Goal: Task Accomplishment & Management: Use online tool/utility

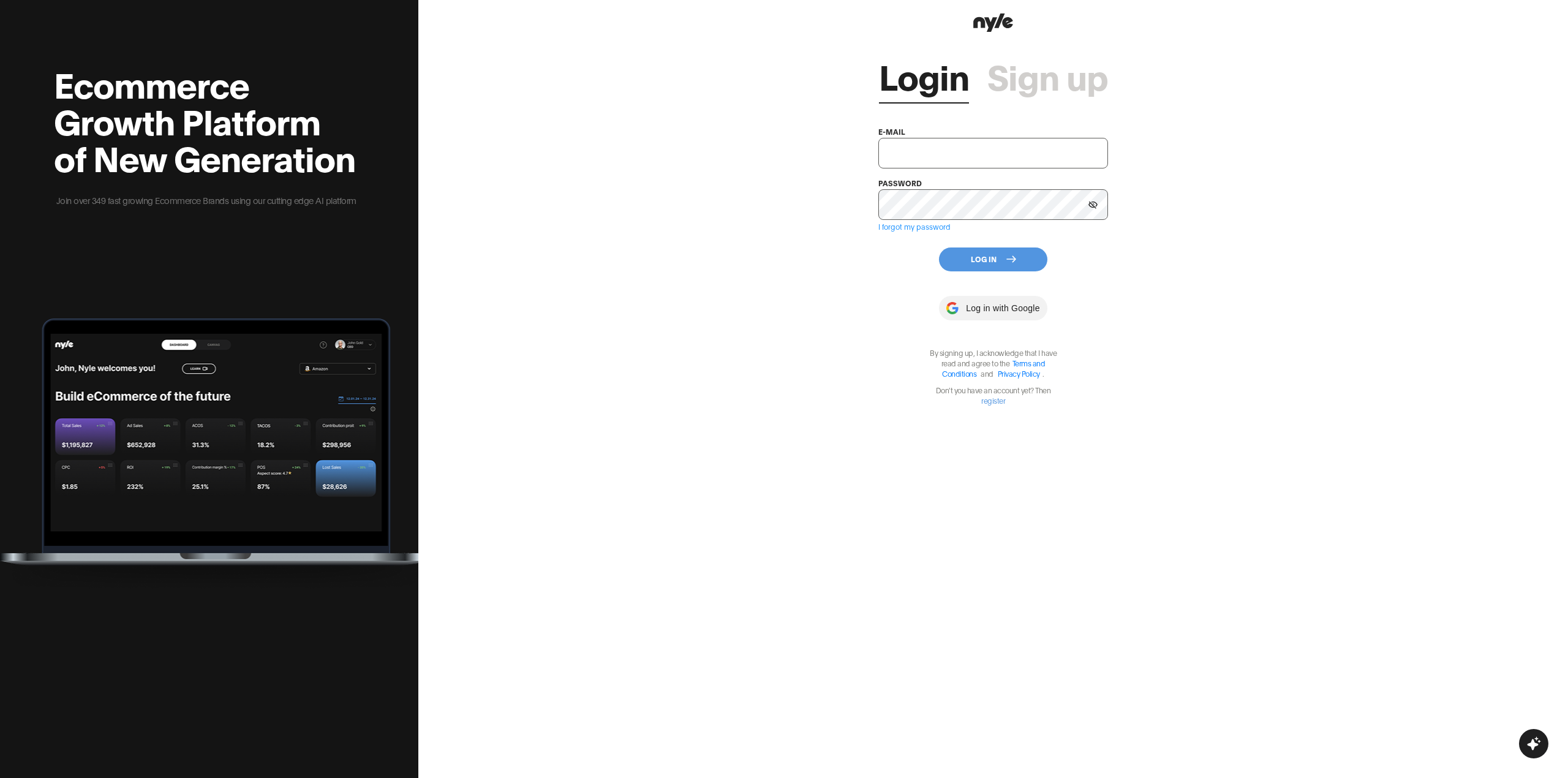
click at [900, 151] on input "text" at bounding box center [993, 153] width 229 height 31
type input "[EMAIL_ADDRESS][PERSON_NAME]"
click at [944, 257] on button "Log In" at bounding box center [992, 259] width 108 height 24
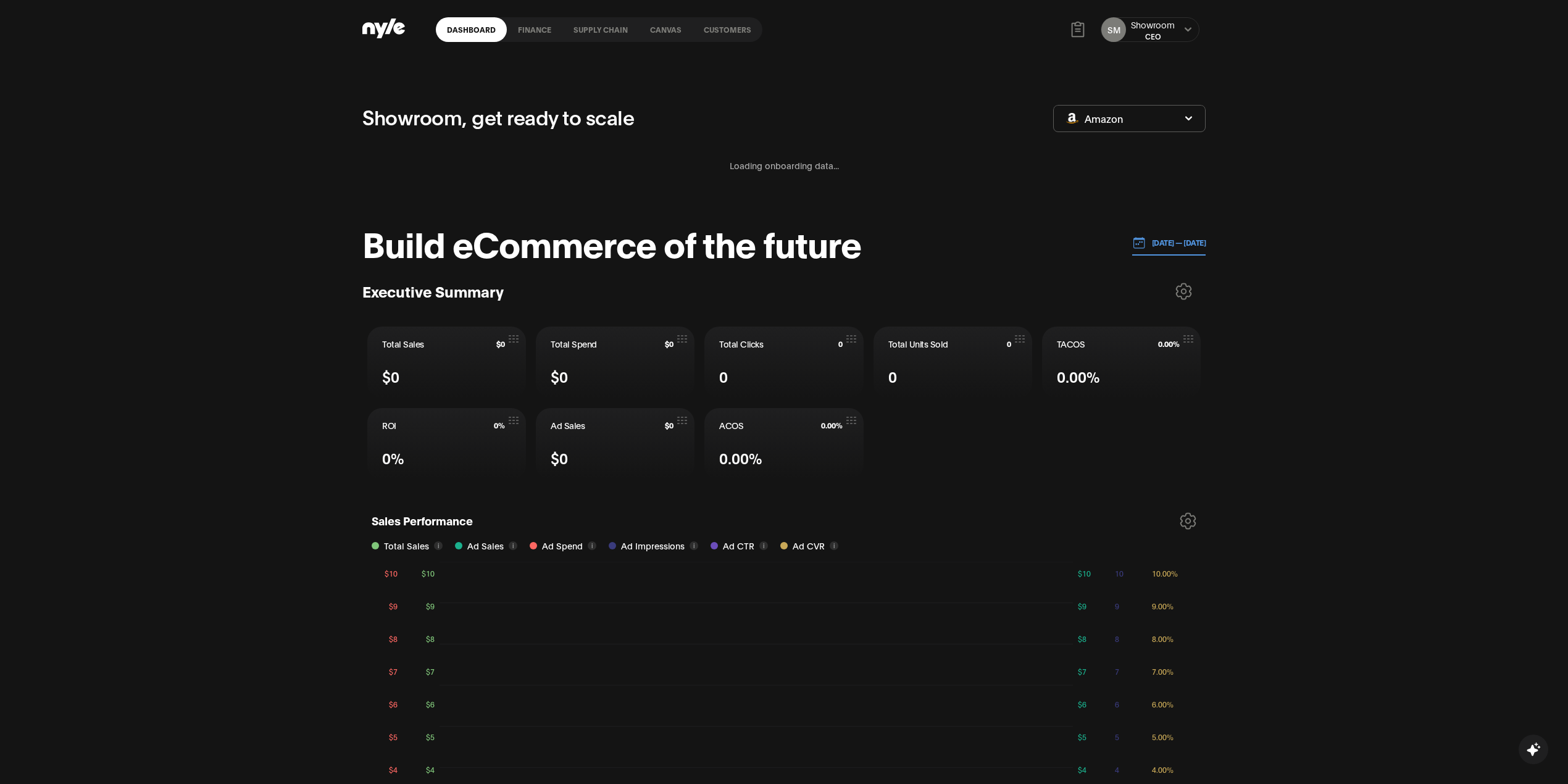
click at [662, 32] on link "Canvas" at bounding box center [666, 30] width 54 height 25
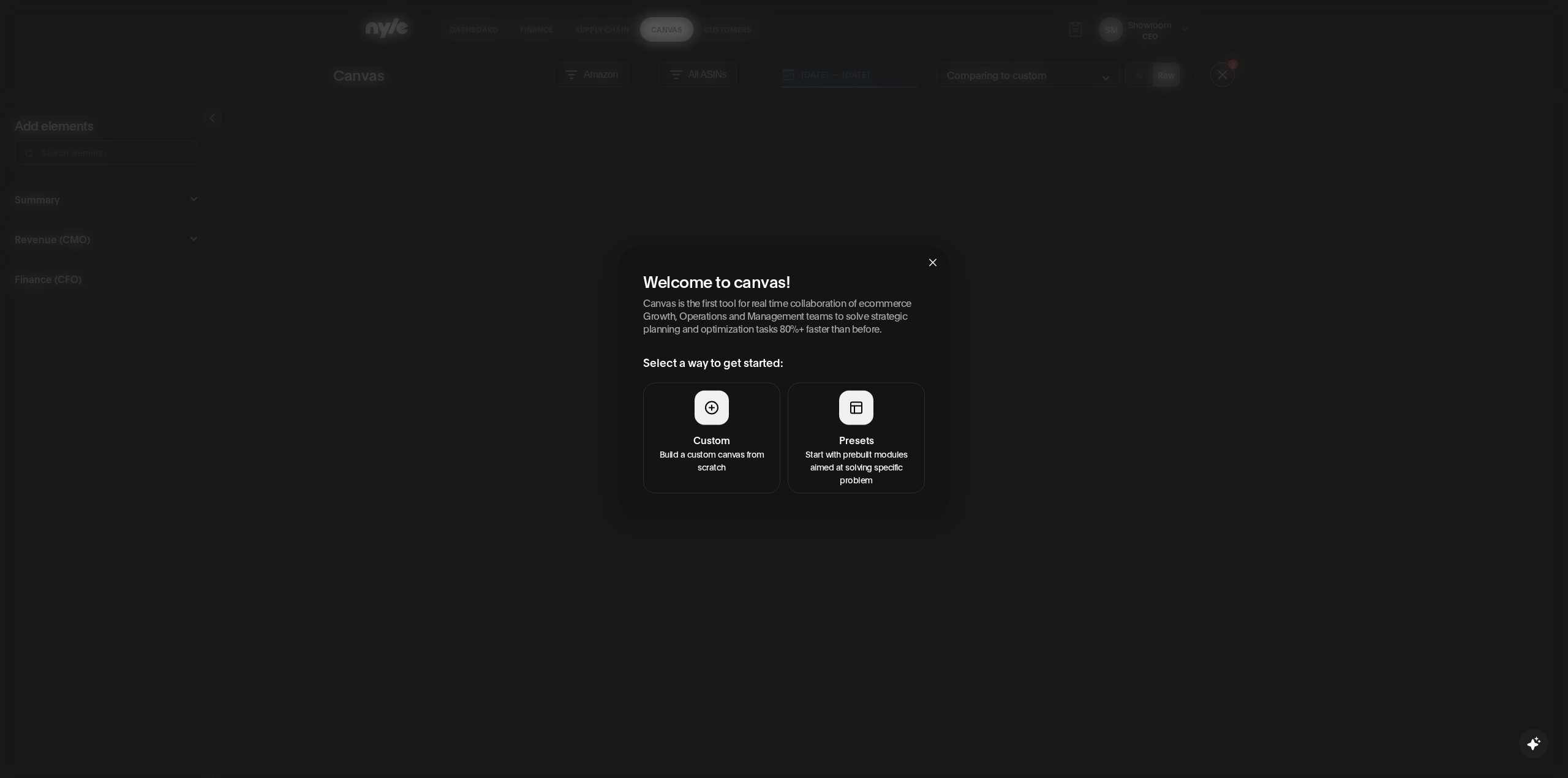
click at [841, 396] on div at bounding box center [856, 408] width 35 height 35
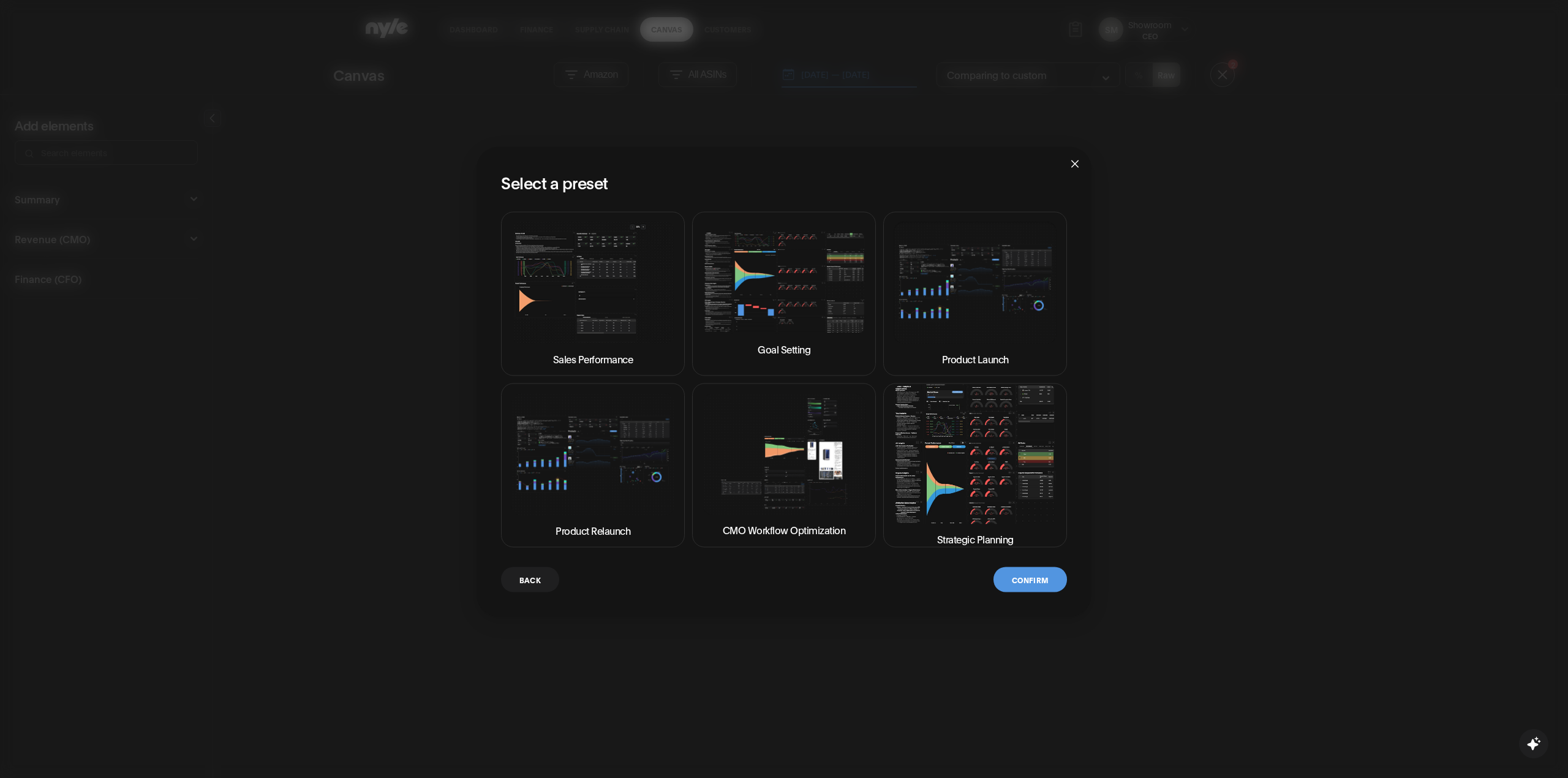
click at [848, 424] on img at bounding box center [784, 455] width 163 height 122
click at [954, 461] on img at bounding box center [975, 454] width 163 height 139
click at [1022, 578] on button "Confirm" at bounding box center [1029, 580] width 73 height 25
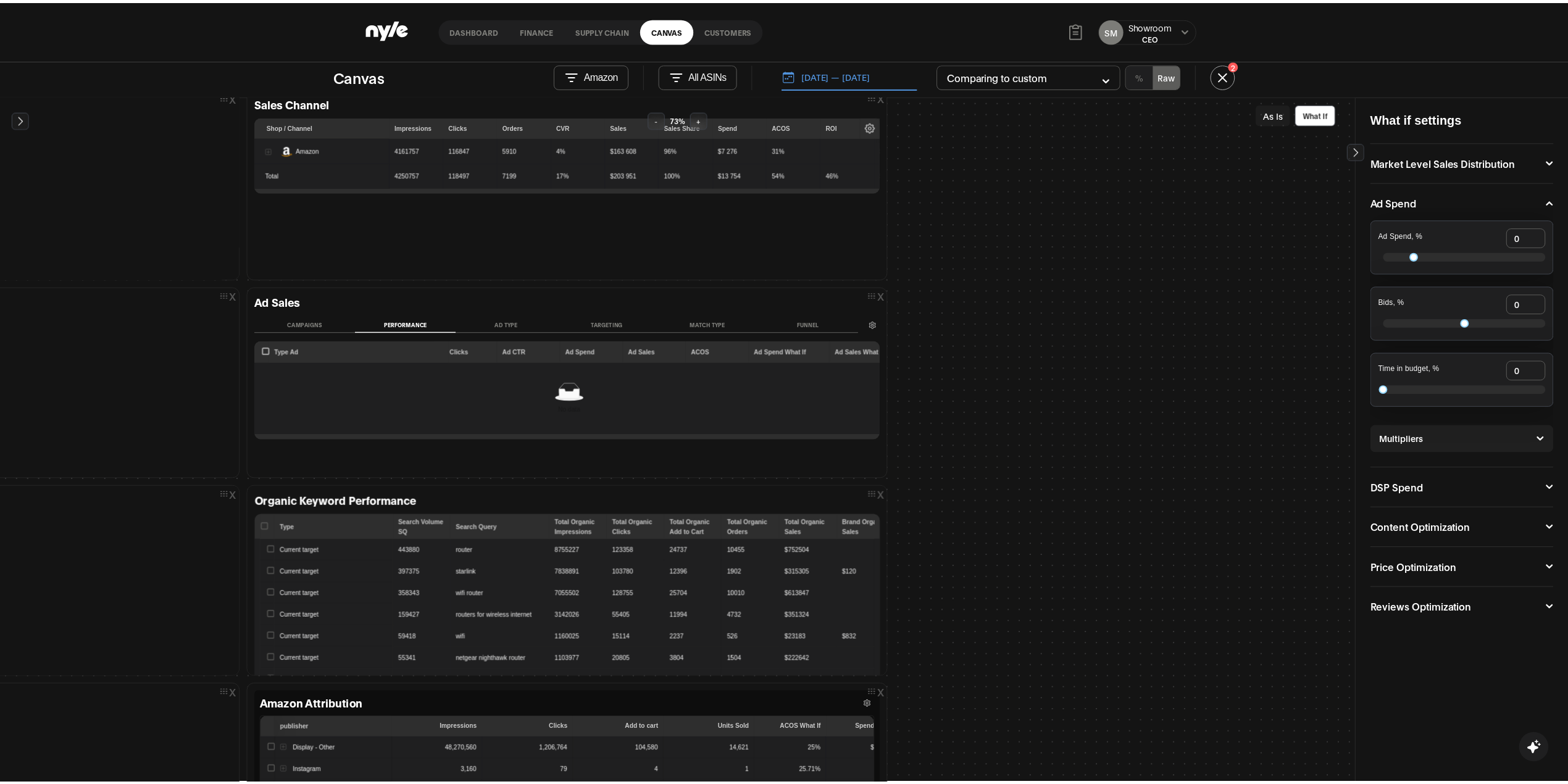
scroll to position [576, 1811]
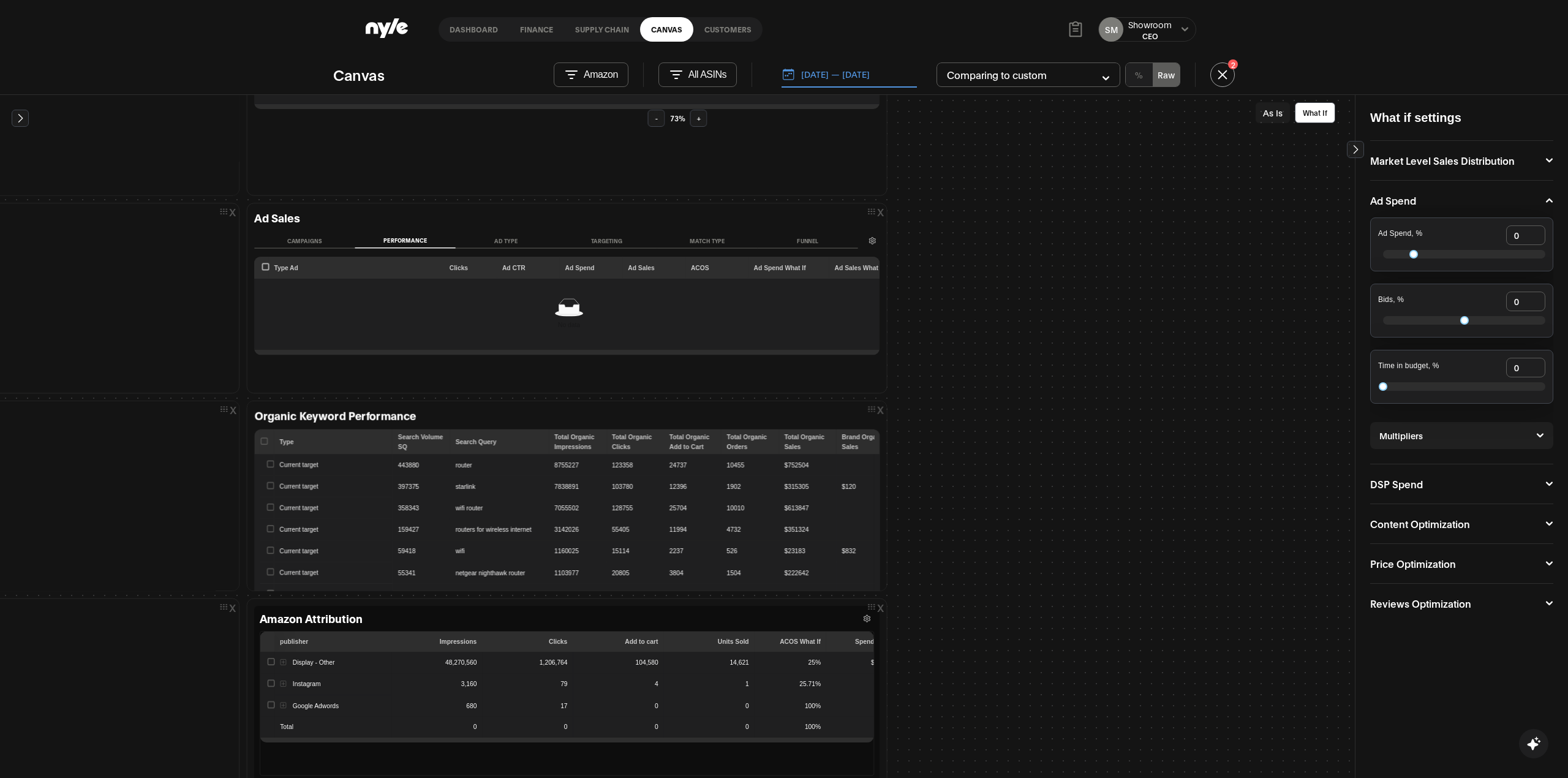
click at [1537, 672] on div "What if settings Market Level Sales Distribution Market Share, % 0 Ad Spend Ad …" at bounding box center [1461, 436] width 213 height 684
click at [591, 76] on p "Amazon" at bounding box center [601, 74] width 35 height 11
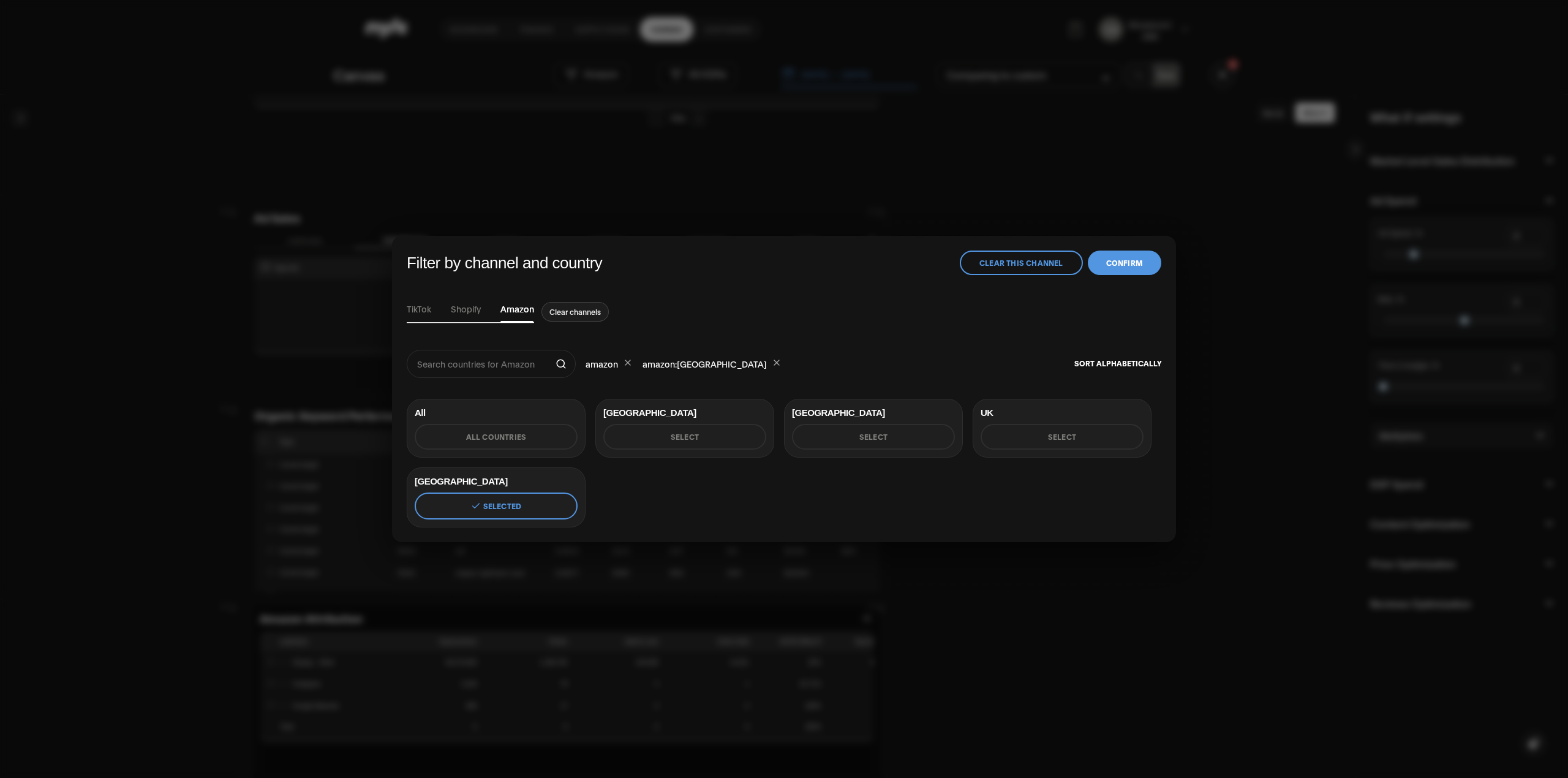
click at [682, 167] on div "Filter by channel and country Clear this channel Confirm TikTok Shopify Amazon …" at bounding box center [784, 389] width 1568 height 778
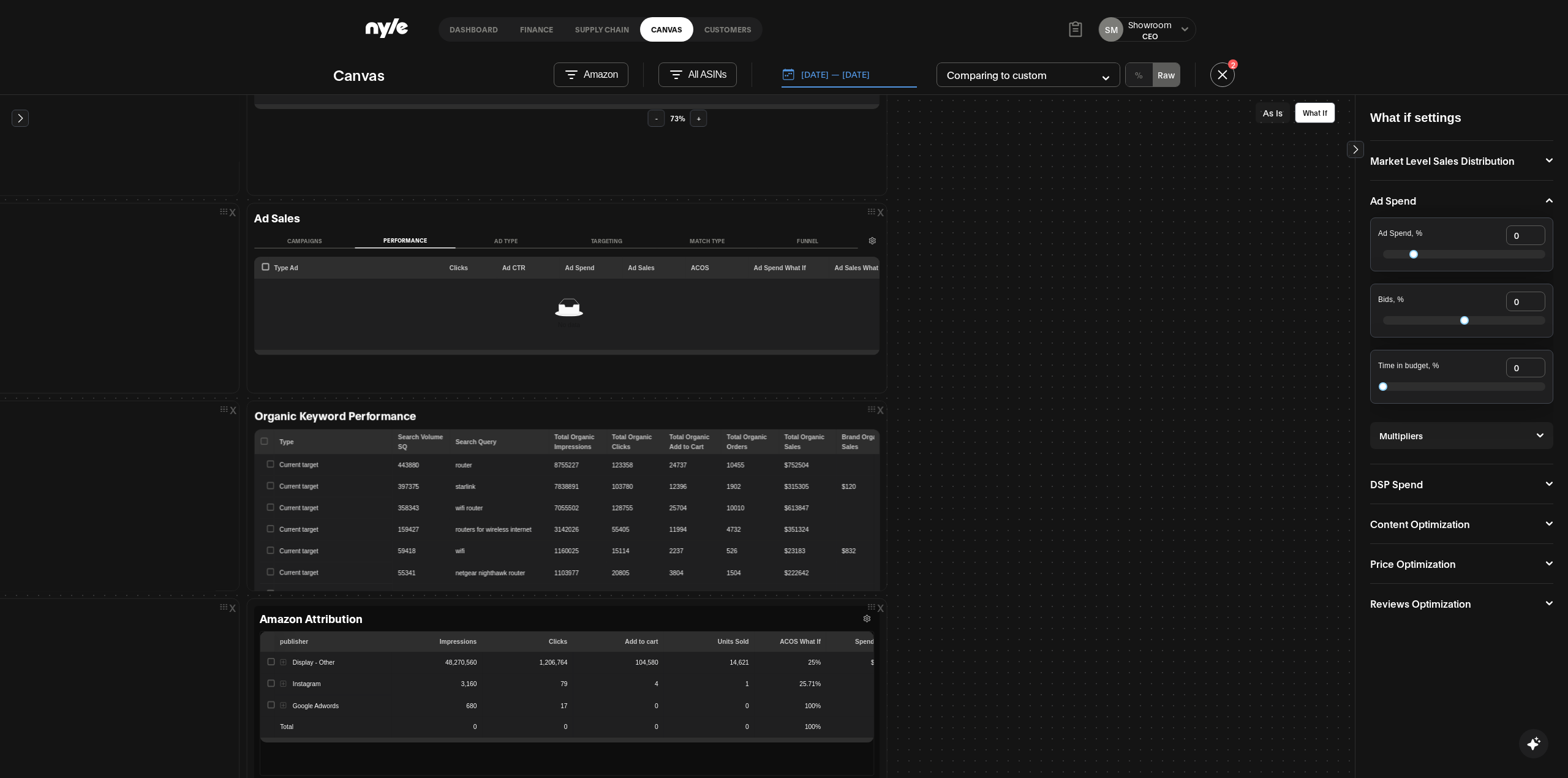
click at [676, 61] on div "Canvas Amazon All ASINs [DATE] — [DATE] Comparing to custom % Raw 2 Add element…" at bounding box center [784, 418] width 1568 height 719
click at [676, 65] on button "All ASINs" at bounding box center [697, 75] width 78 height 25
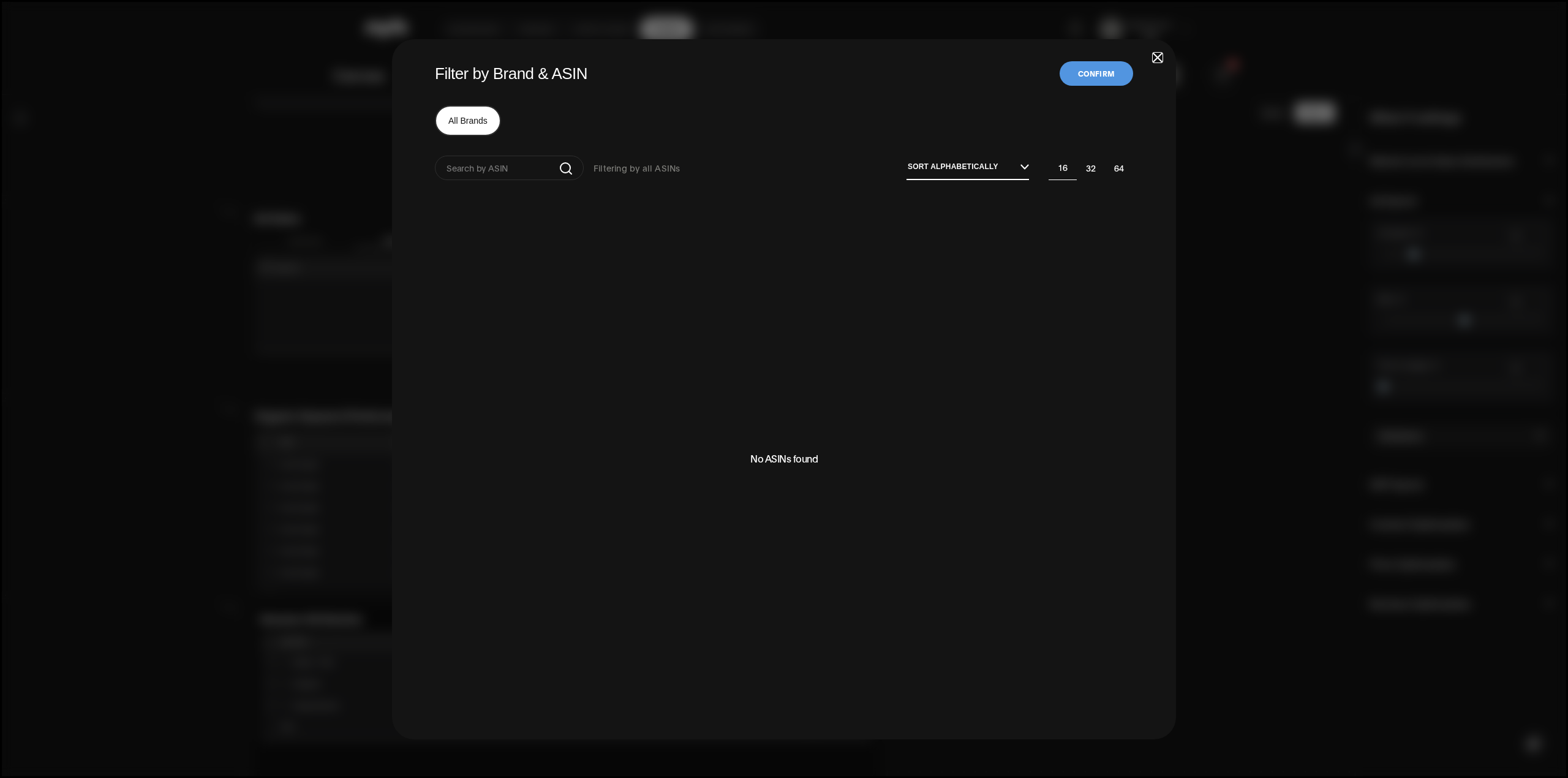
click at [1150, 56] on div "Filter by Brand & ASIN Confirm All Brands Filtering by all ASINs Sort alphabeti…" at bounding box center [784, 389] width 784 height 700
click at [1151, 58] on div "Filter by Brand & ASIN Confirm All Brands Filtering by all ASINs Sort alphabeti…" at bounding box center [784, 389] width 784 height 700
drag, startPoint x: 1157, startPoint y: 57, endPoint x: 838, endPoint y: 15, distance: 321.8
click at [1160, 56] on span "button" at bounding box center [1157, 58] width 8 height 8
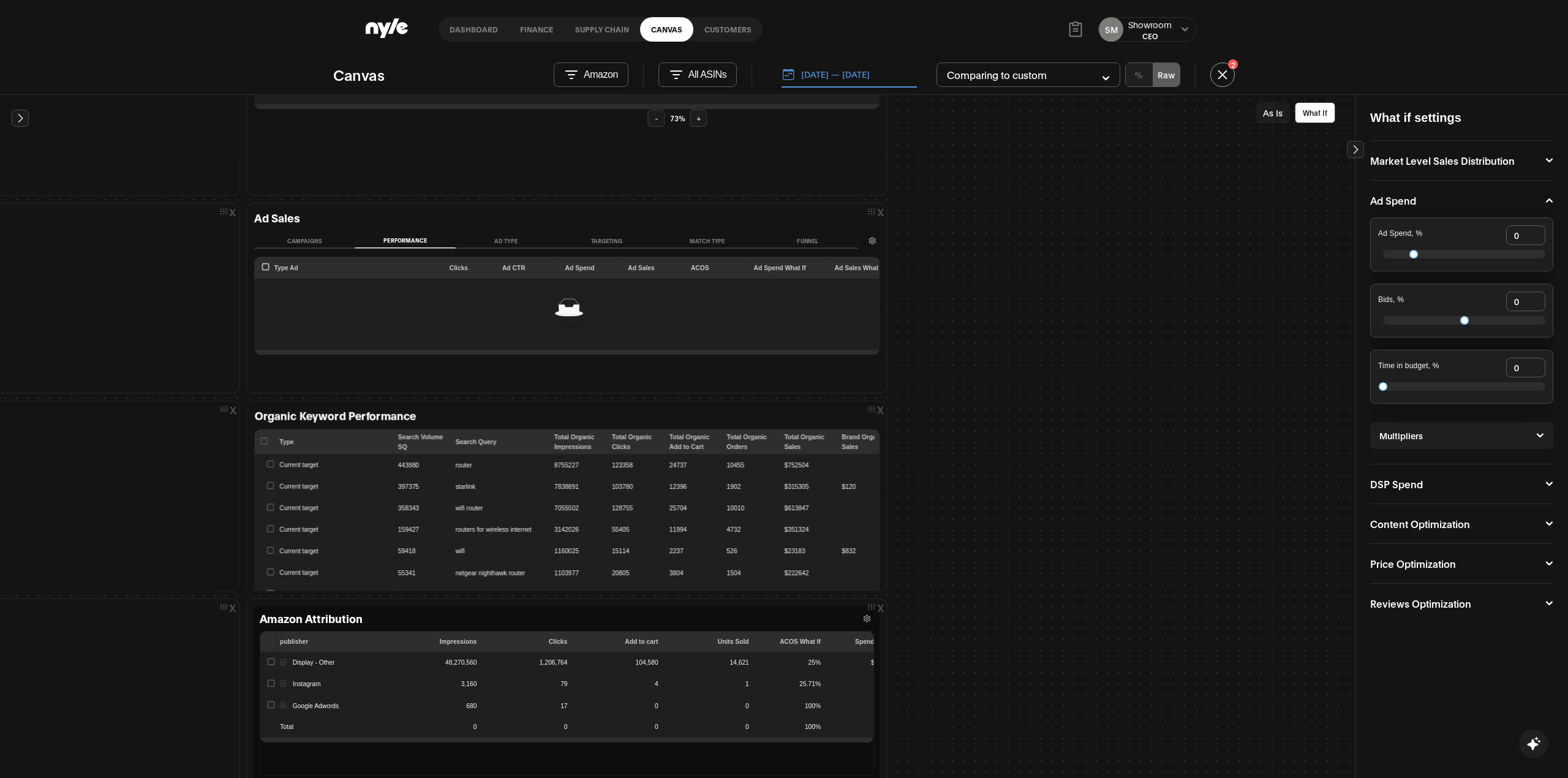
click at [718, 30] on link "Customers" at bounding box center [728, 30] width 69 height 25
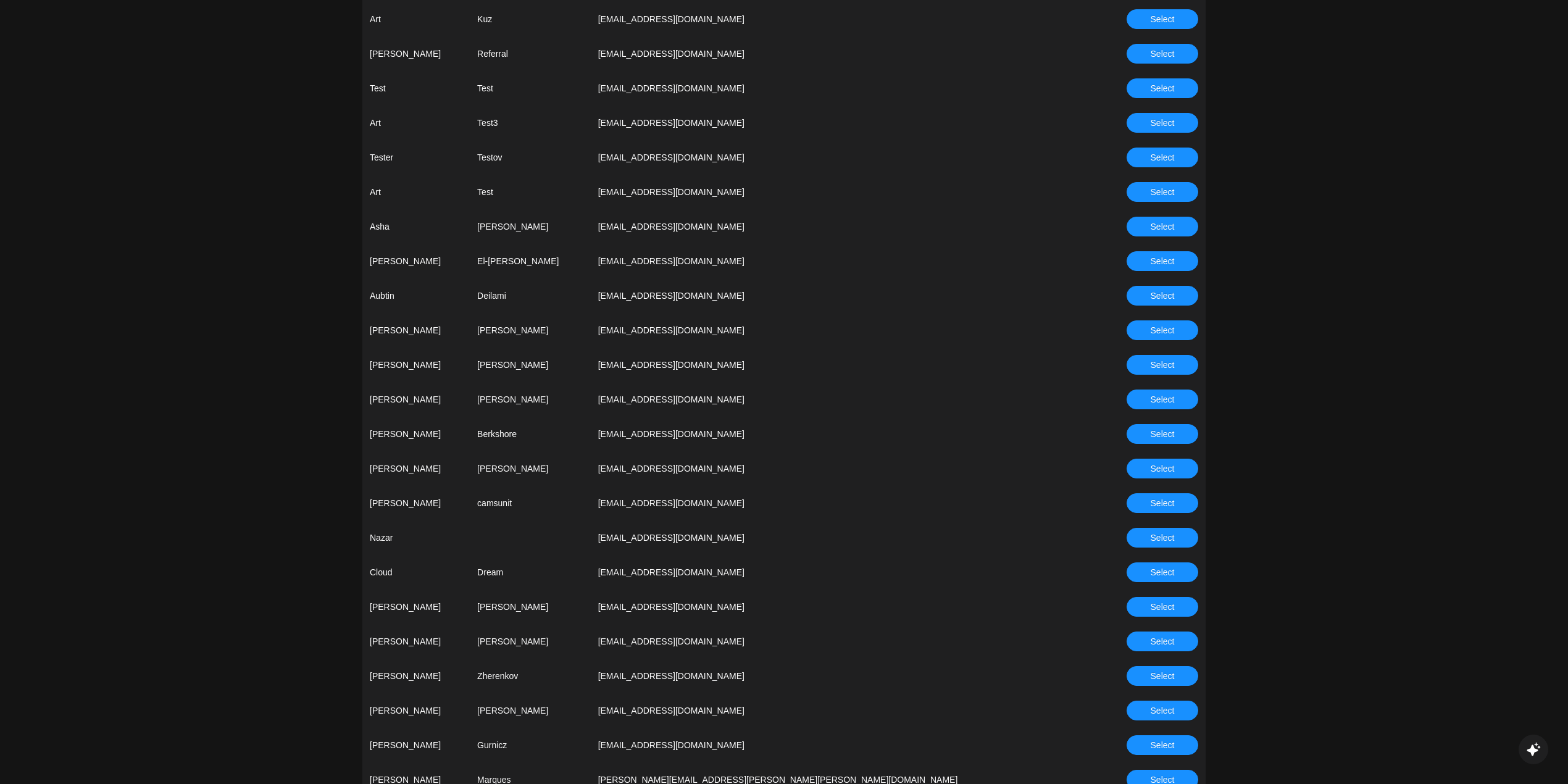
scroll to position [741, 0]
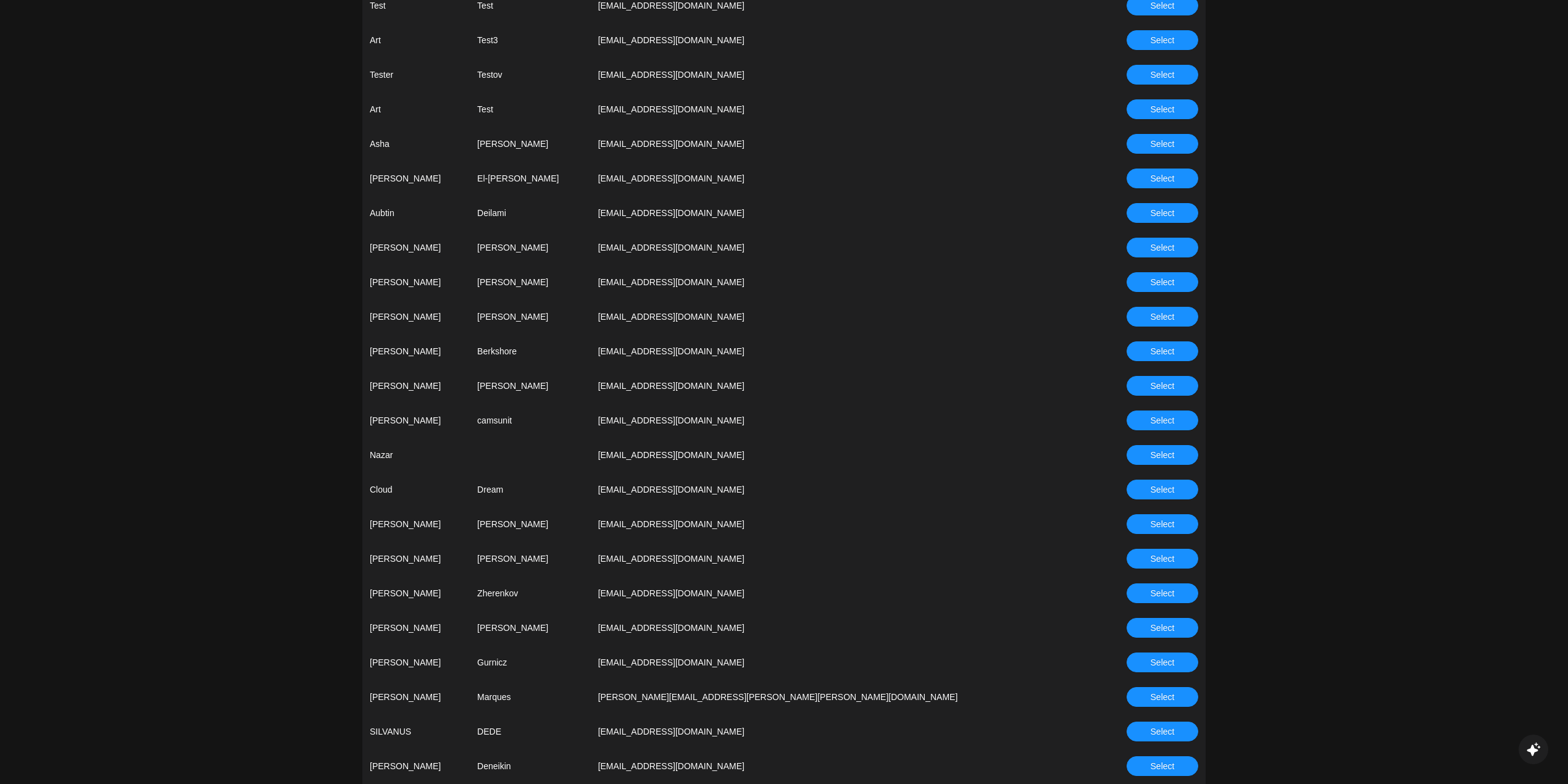
click at [1141, 588] on button "Select" at bounding box center [1162, 594] width 71 height 20
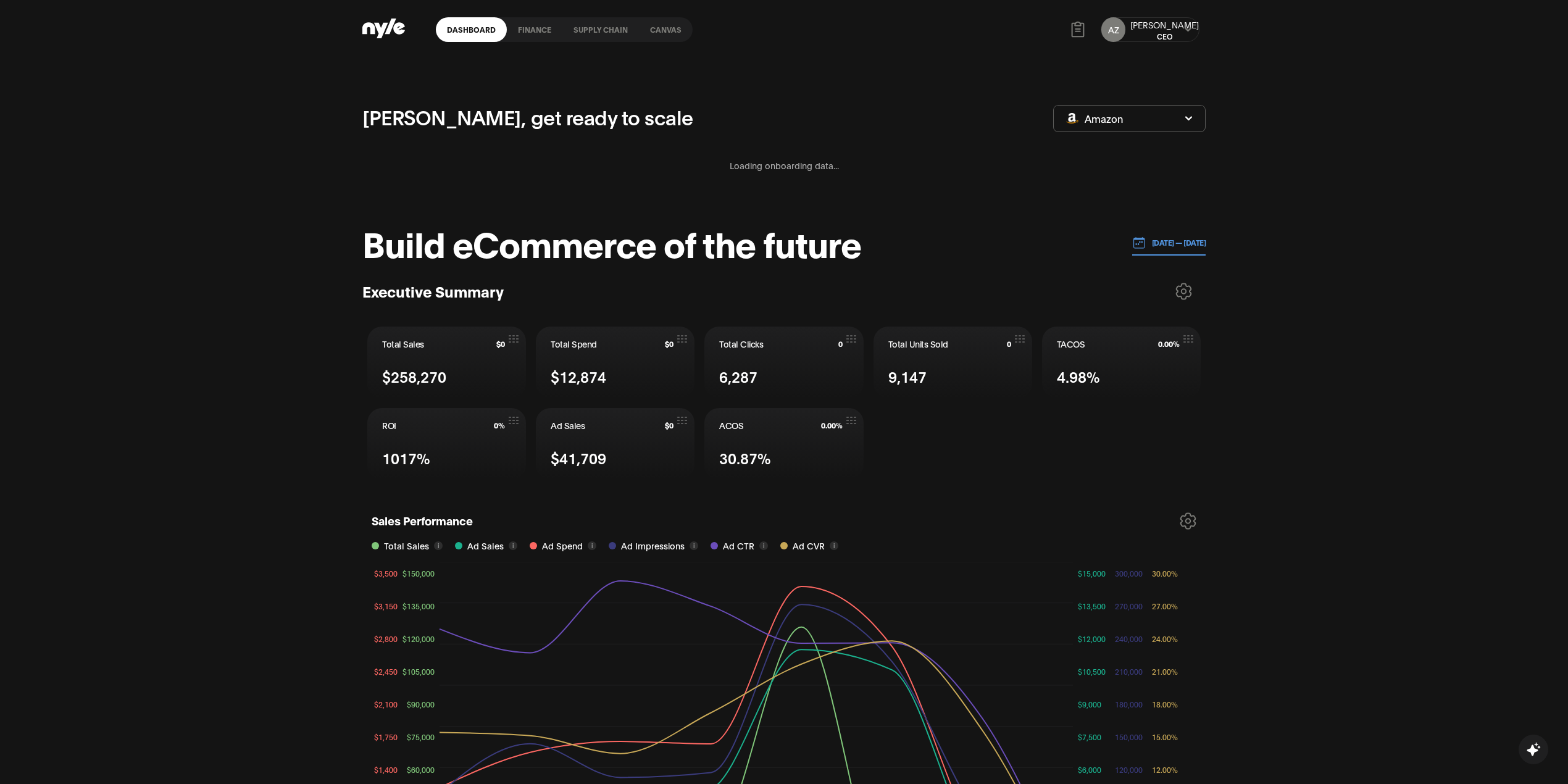
click at [667, 28] on link "Canvas" at bounding box center [666, 30] width 54 height 25
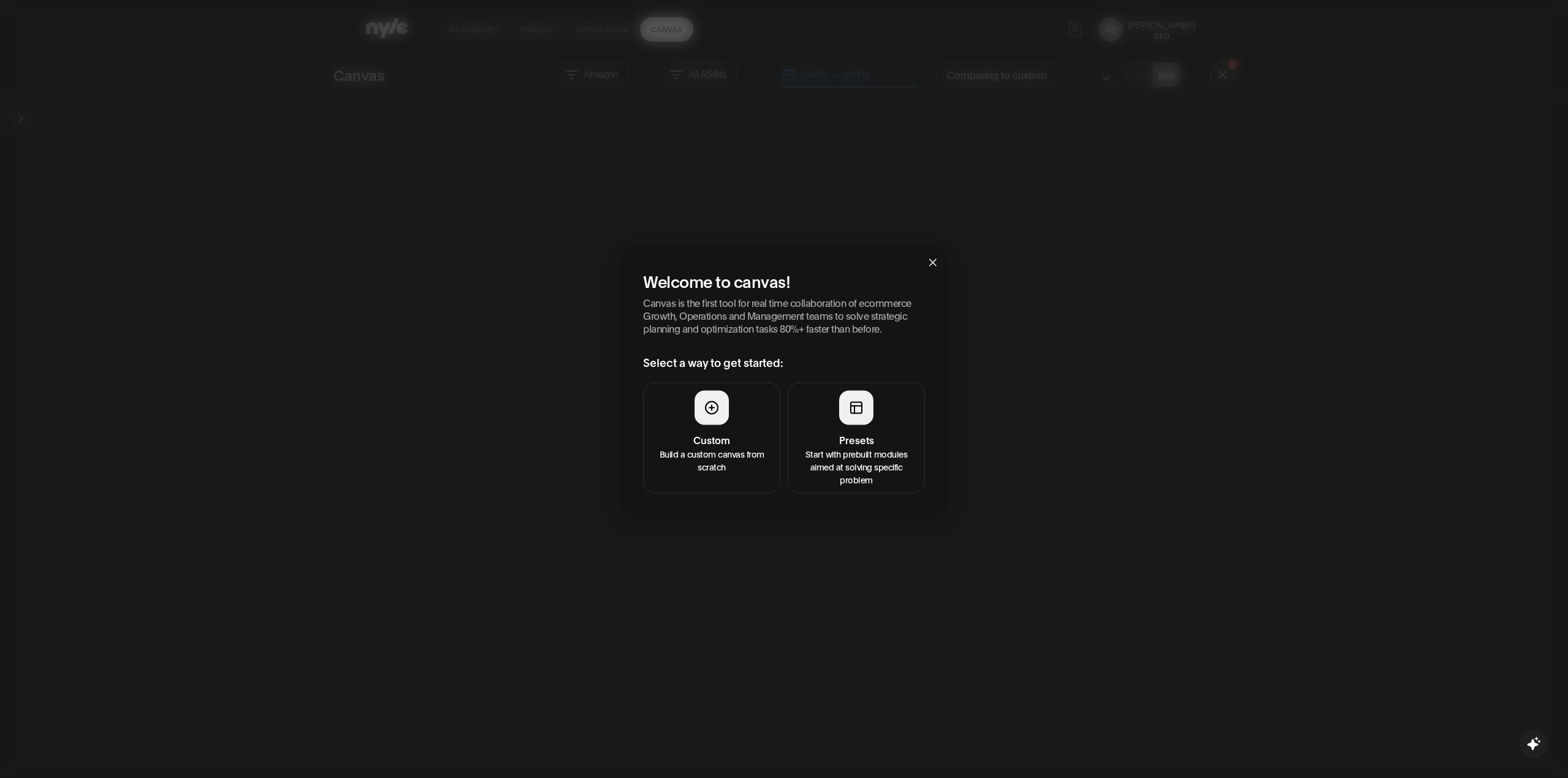
click at [869, 422] on button "Presets Start with prebuilt modules aimed at solving specific problem" at bounding box center [856, 438] width 137 height 111
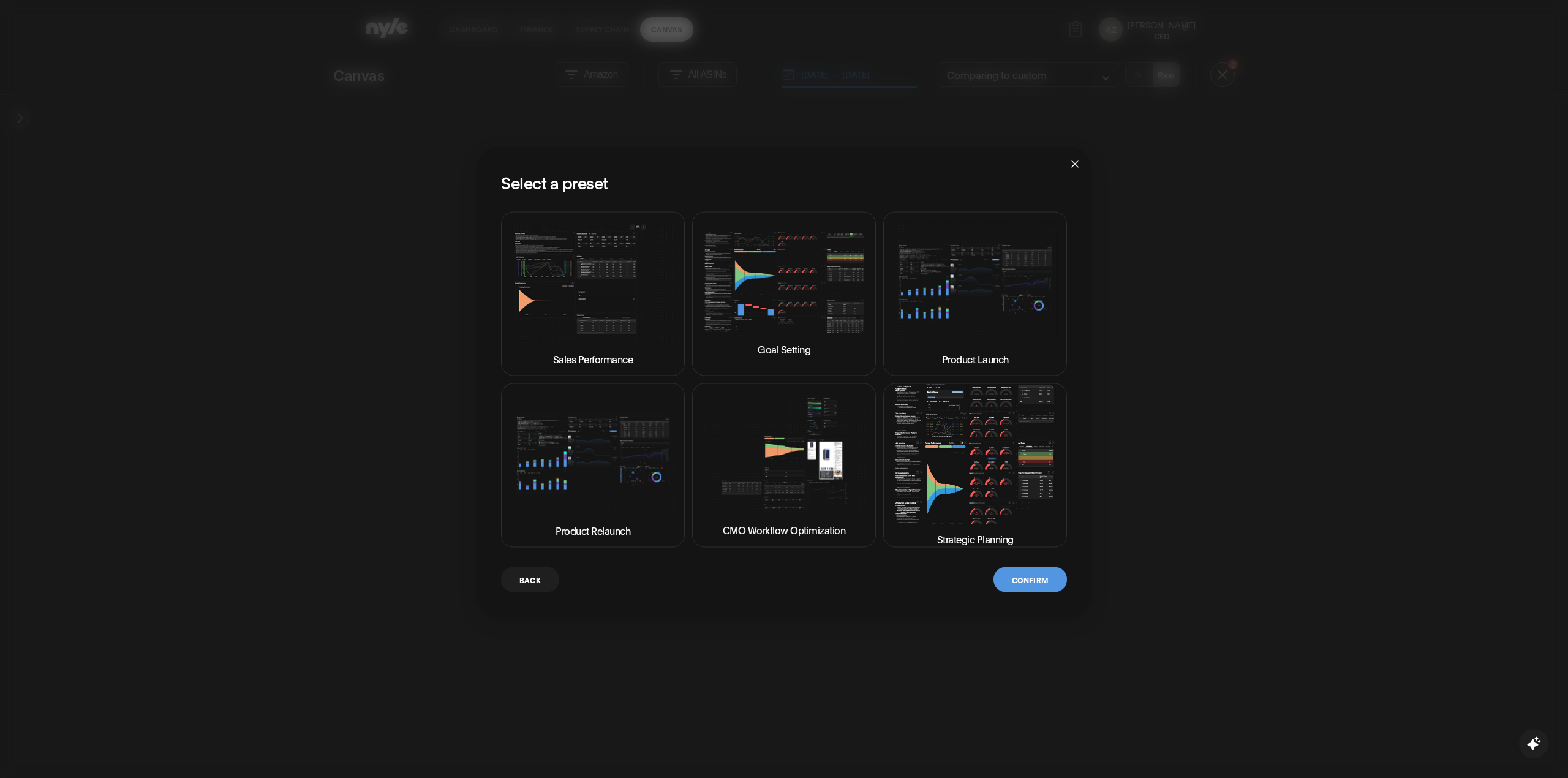
click at [980, 490] on img at bounding box center [975, 454] width 163 height 139
click at [1012, 574] on button "Confirm" at bounding box center [1029, 580] width 73 height 25
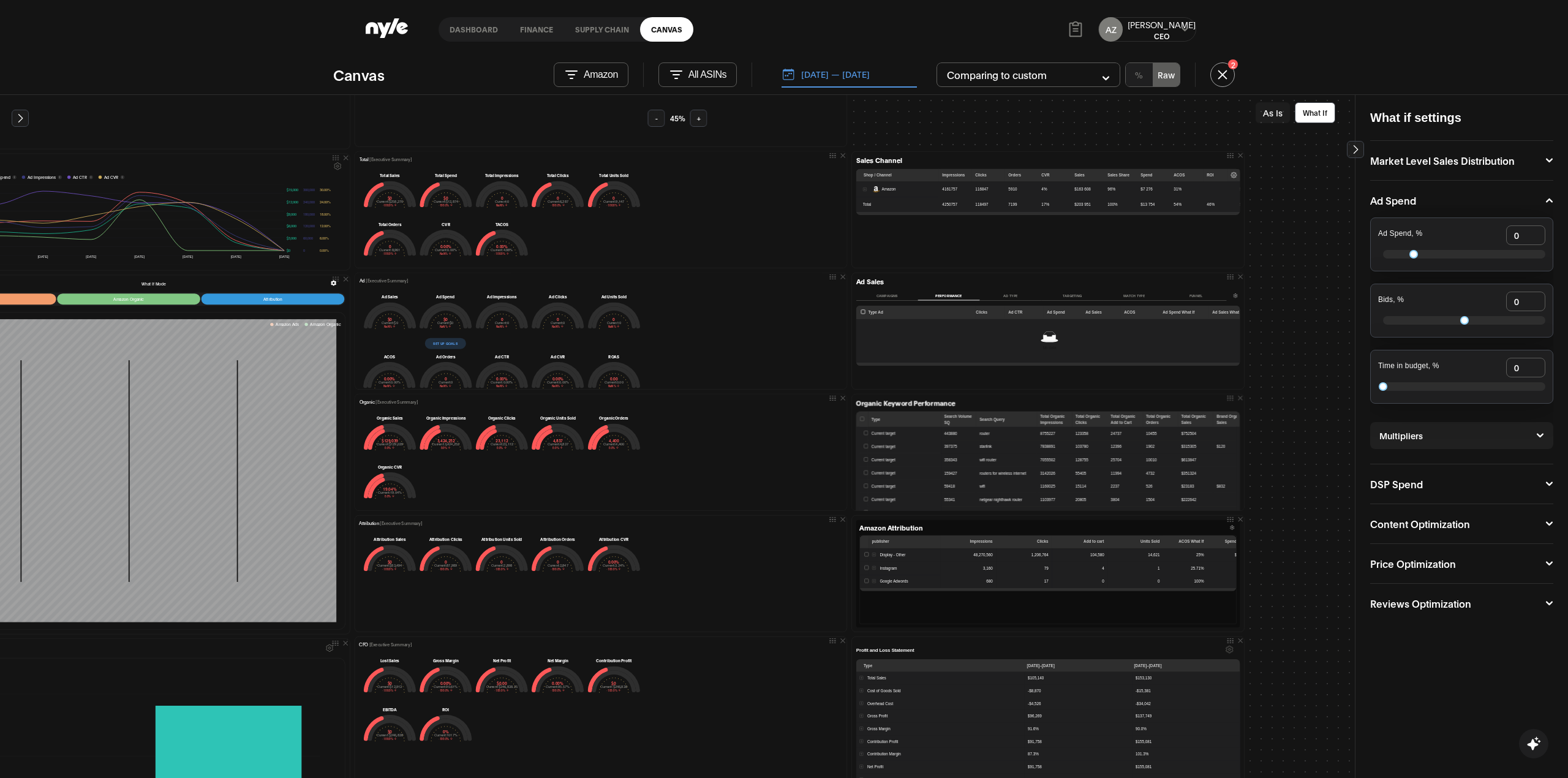
scroll to position [408, 408]
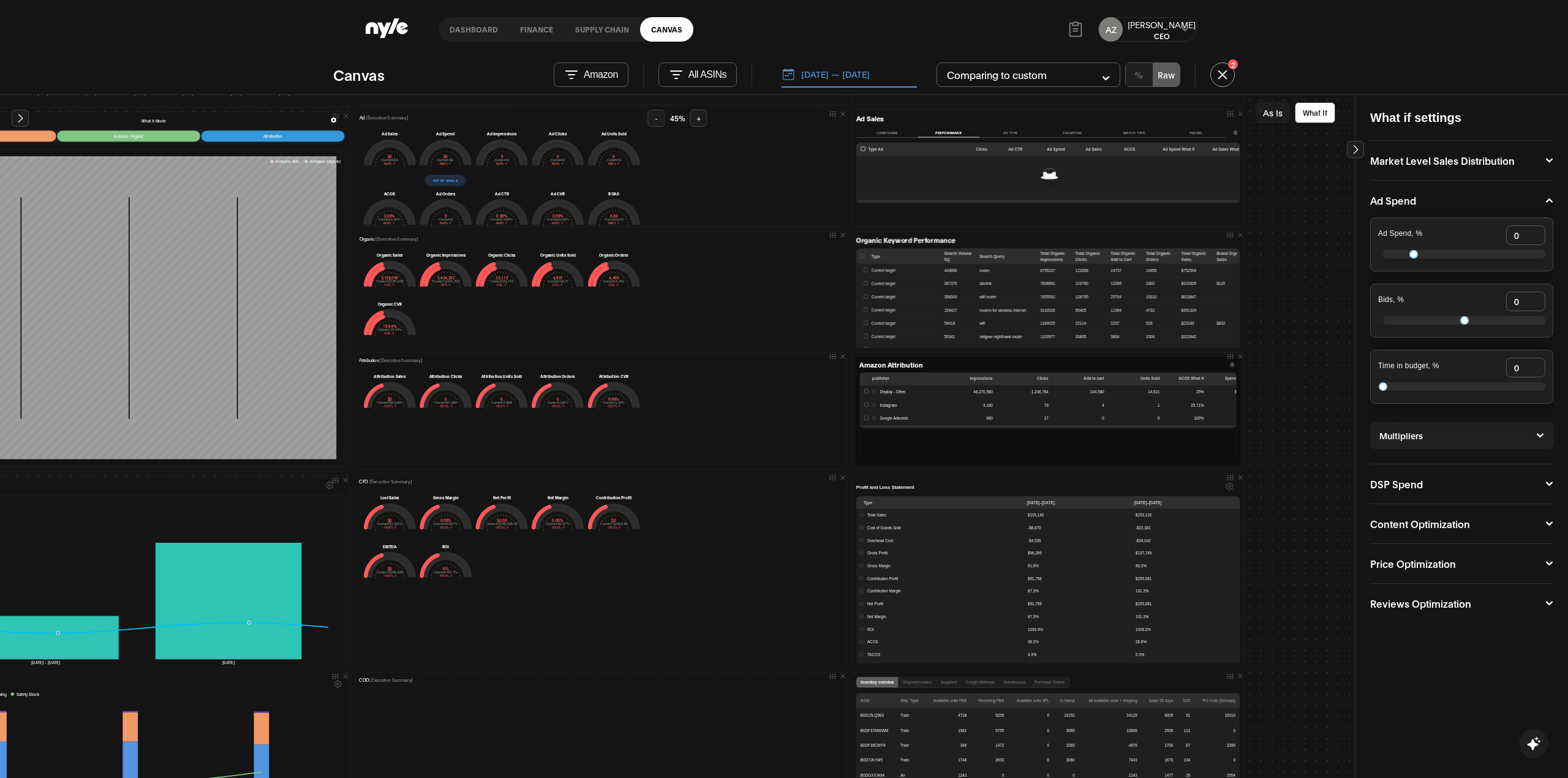
click at [717, 64] on button "All ASINs" at bounding box center [697, 75] width 78 height 25
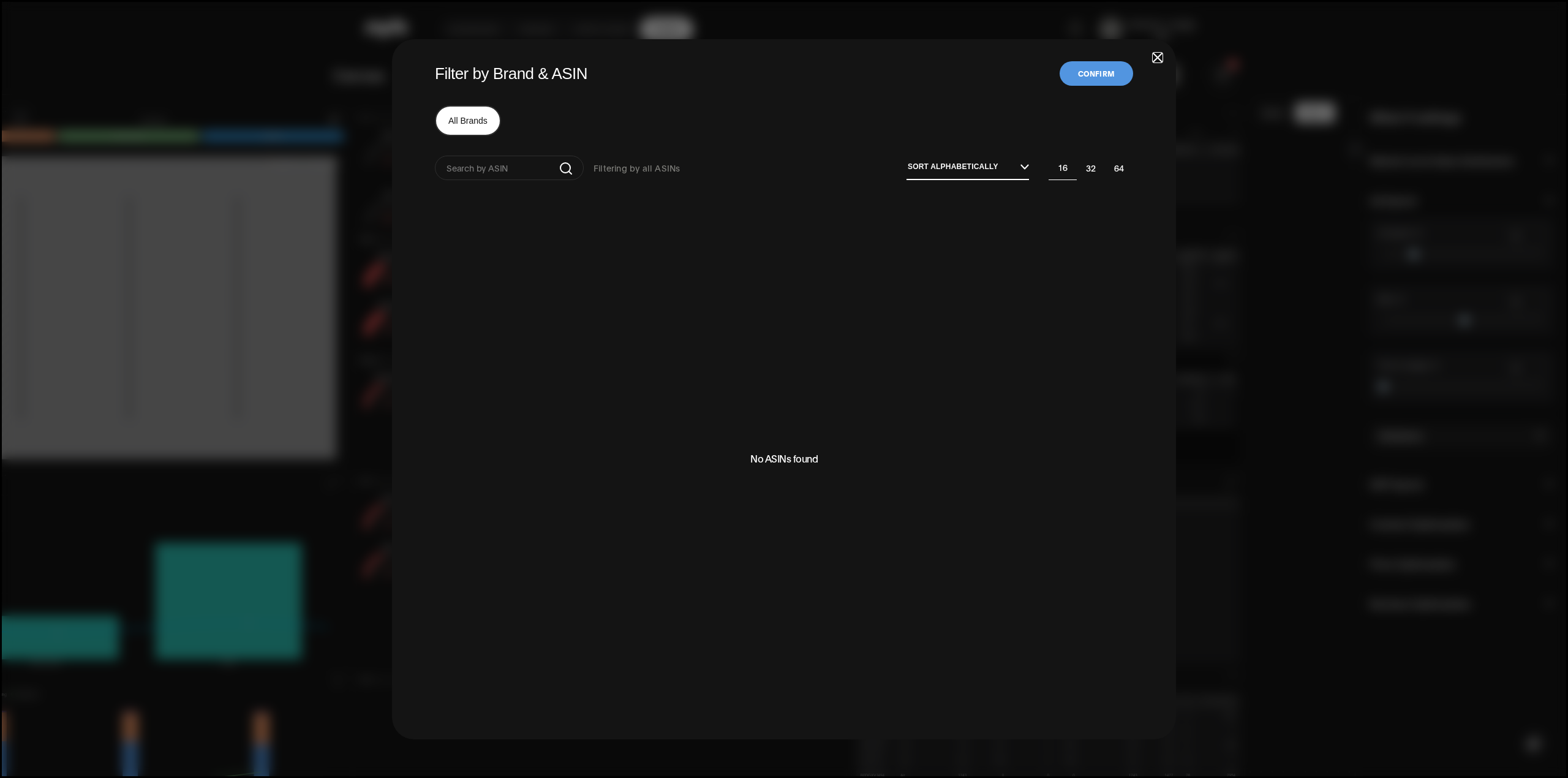
click at [1157, 59] on span "button" at bounding box center [1157, 58] width 8 height 8
